Goal: Navigation & Orientation: Understand site structure

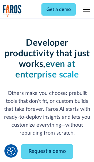
scroll to position [70, 0]
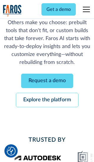
click at [47, 80] on link "Request a demo" at bounding box center [47, 80] width 52 height 14
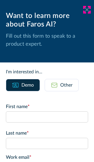
click at [87, 10] on icon at bounding box center [87, 9] width 5 height 4
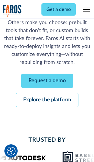
scroll to position [90, 0]
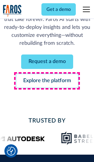
click at [47, 80] on link "Explore the platform" at bounding box center [47, 80] width 63 height 14
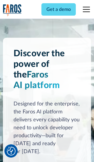
scroll to position [4412, 0]
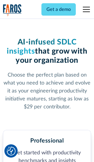
scroll to position [910, 0]
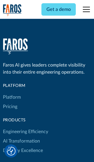
click at [11, 92] on link "Platform" at bounding box center [12, 96] width 18 height 9
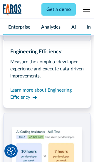
scroll to position [4601, 0]
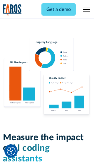
scroll to position [3631, 0]
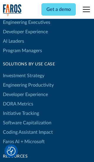
click at [18, 99] on link "DORA Metrics" at bounding box center [18, 103] width 30 height 9
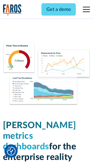
scroll to position [2572, 0]
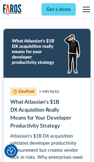
scroll to position [2636, 0]
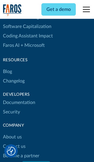
click at [14, 81] on link "Changelog" at bounding box center [14, 80] width 22 height 9
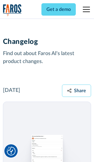
scroll to position [7095, 0]
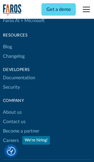
click at [12, 107] on link "About us" at bounding box center [12, 111] width 19 height 9
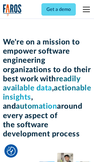
scroll to position [2026, 0]
